Goal: Check status: Check status

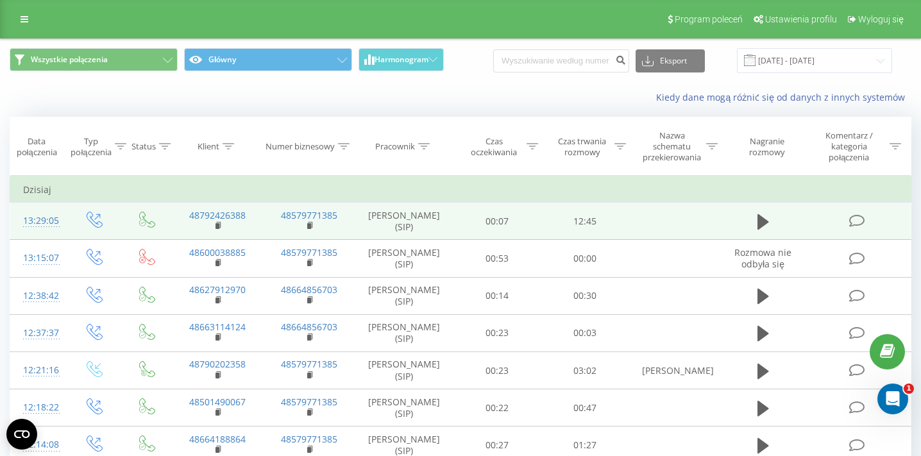
click at [47, 219] on div "13:29:05" at bounding box center [38, 220] width 30 height 25
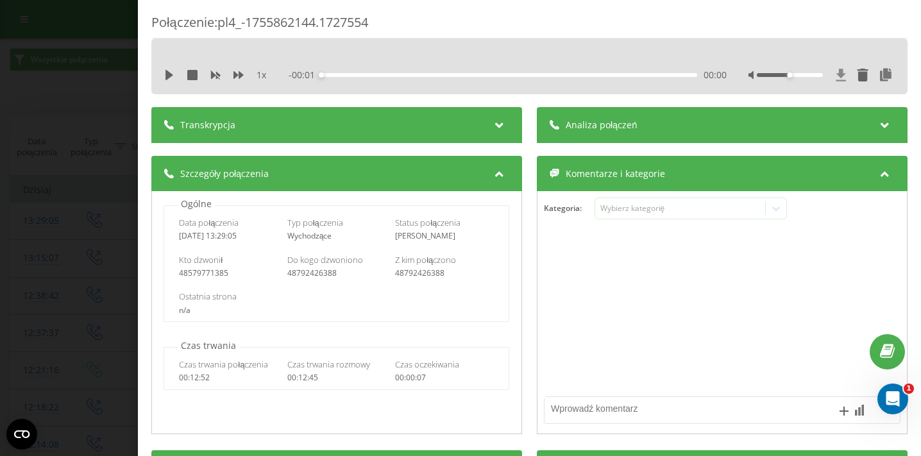
click at [840, 78] on icon at bounding box center [840, 75] width 11 height 13
click at [83, 81] on div "Połączenie : pl4_-1755862144.1727554 1 x - 12:45 00:00 00:00 Transkrypcja Aby m…" at bounding box center [460, 228] width 921 height 456
